Goal: Task Accomplishment & Management: Use online tool/utility

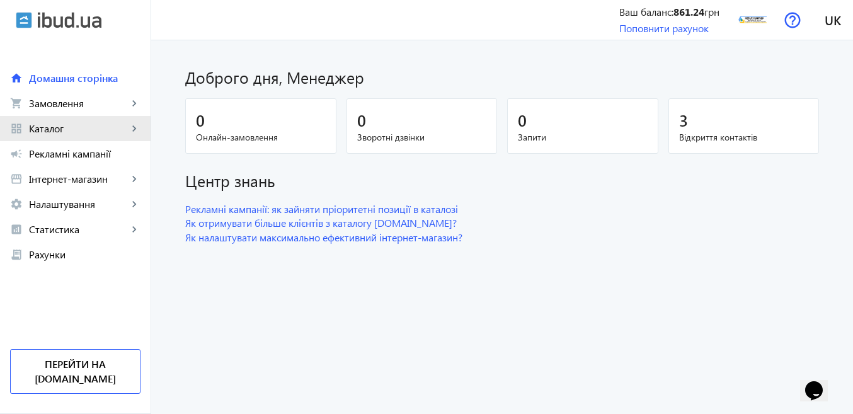
click at [50, 135] on link "grid_view Каталог keyboard_arrow_right" at bounding box center [75, 128] width 151 height 25
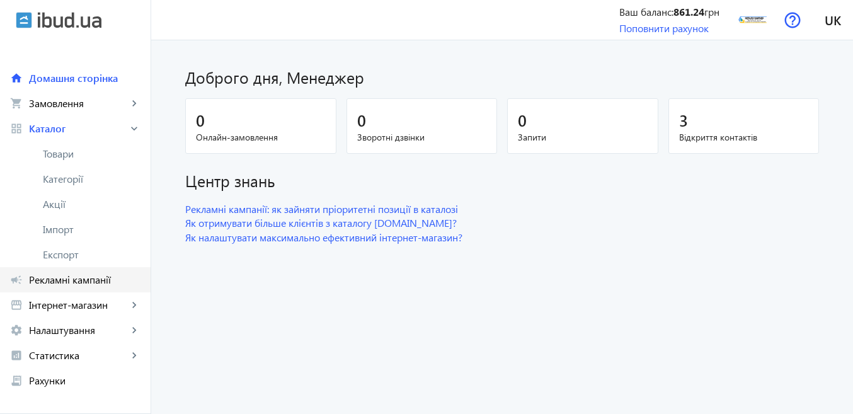
click at [73, 274] on span "Рекламні кампанії" at bounding box center [85, 280] width 112 height 13
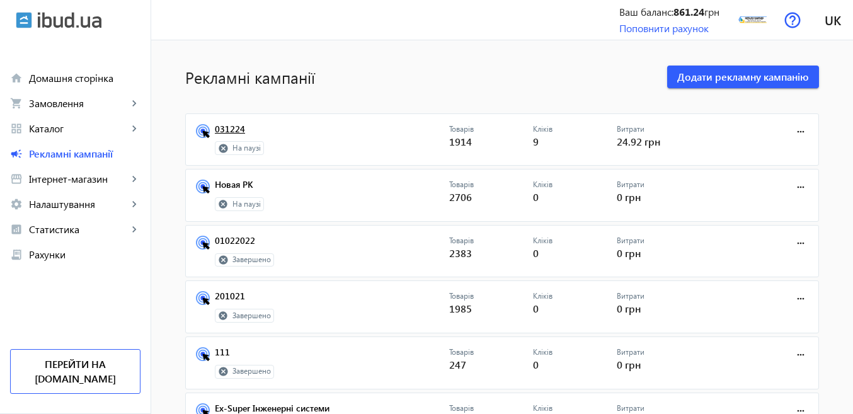
click at [230, 131] on link "031224" at bounding box center [332, 133] width 234 height 18
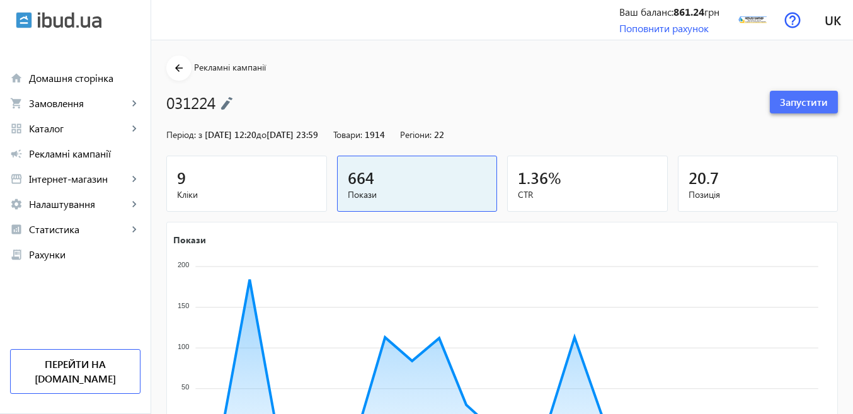
click at [787, 105] on span "Запустити" at bounding box center [804, 102] width 48 height 14
